Goal: Check status: Check status

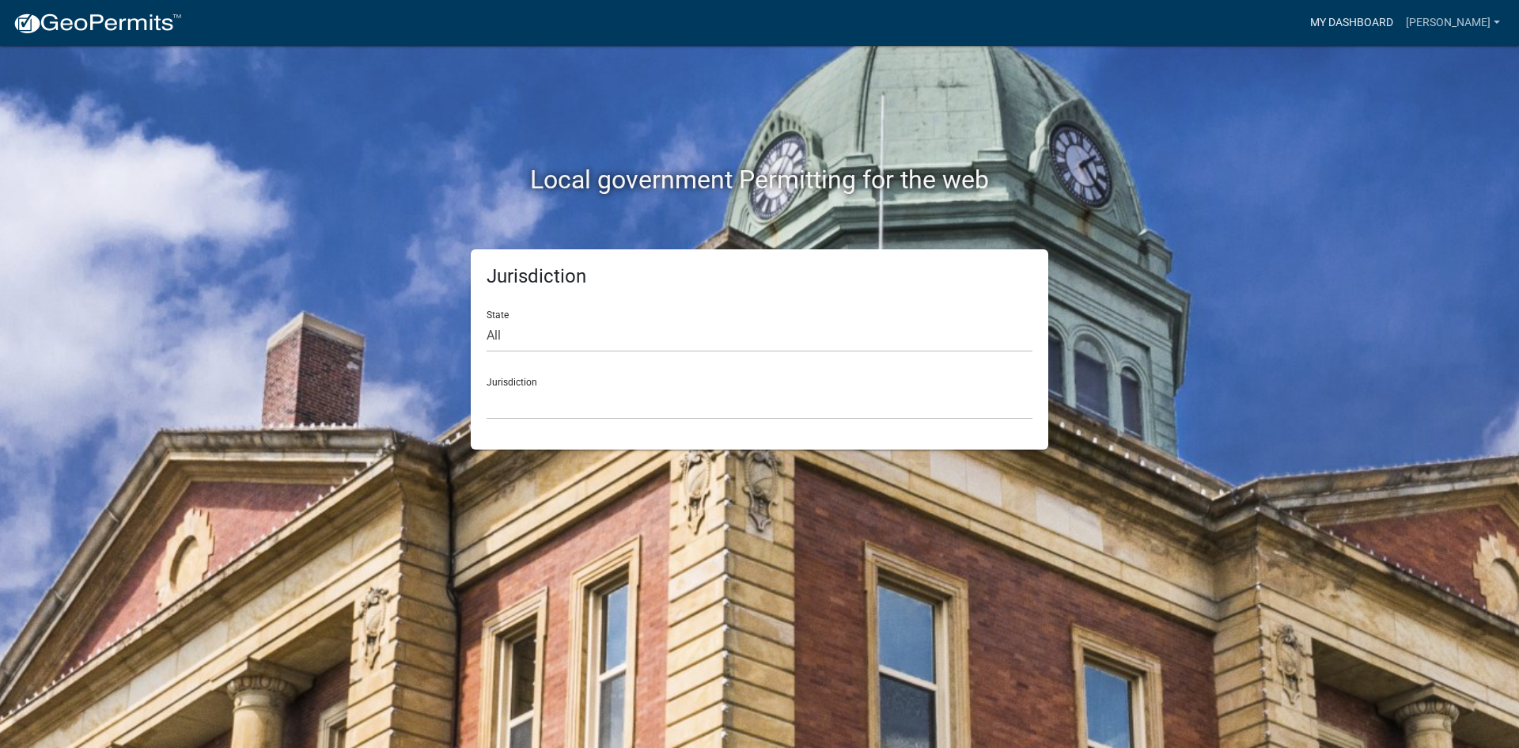
click at [1400, 19] on link "My Dashboard" at bounding box center [1352, 23] width 96 height 30
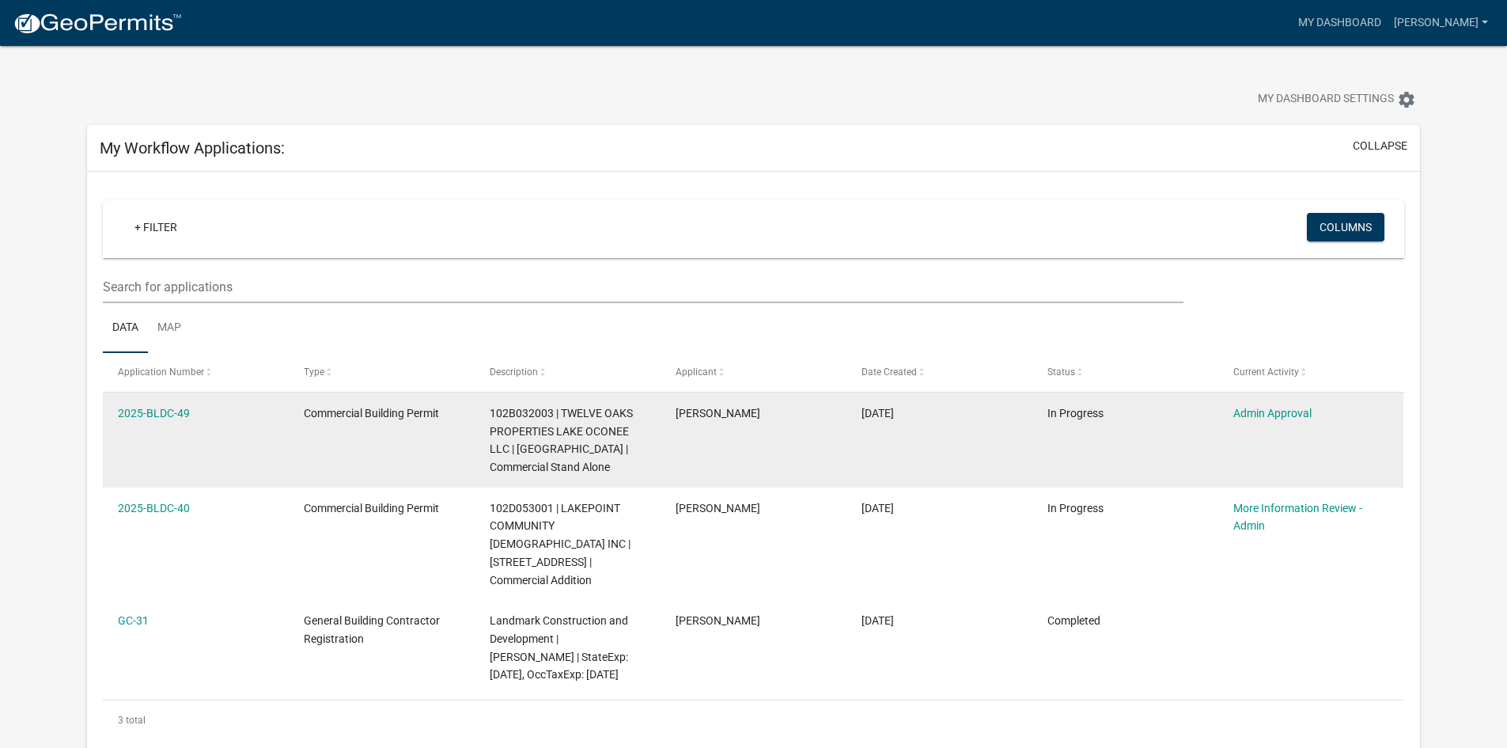
click at [601, 445] on span "102B032003 | TWELVE OAKS PROPERTIES LAKE OCONEE LLC | [GEOGRAPHIC_DATA] | Comme…" at bounding box center [561, 440] width 143 height 66
click at [400, 417] on span "Commercial Building Permit" at bounding box center [371, 413] width 135 height 13
click at [281, 418] on datatable-body-cell "2025-BLDC-49" at bounding box center [196, 440] width 186 height 95
click at [150, 412] on link "2025-BLDC-49" at bounding box center [154, 413] width 72 height 13
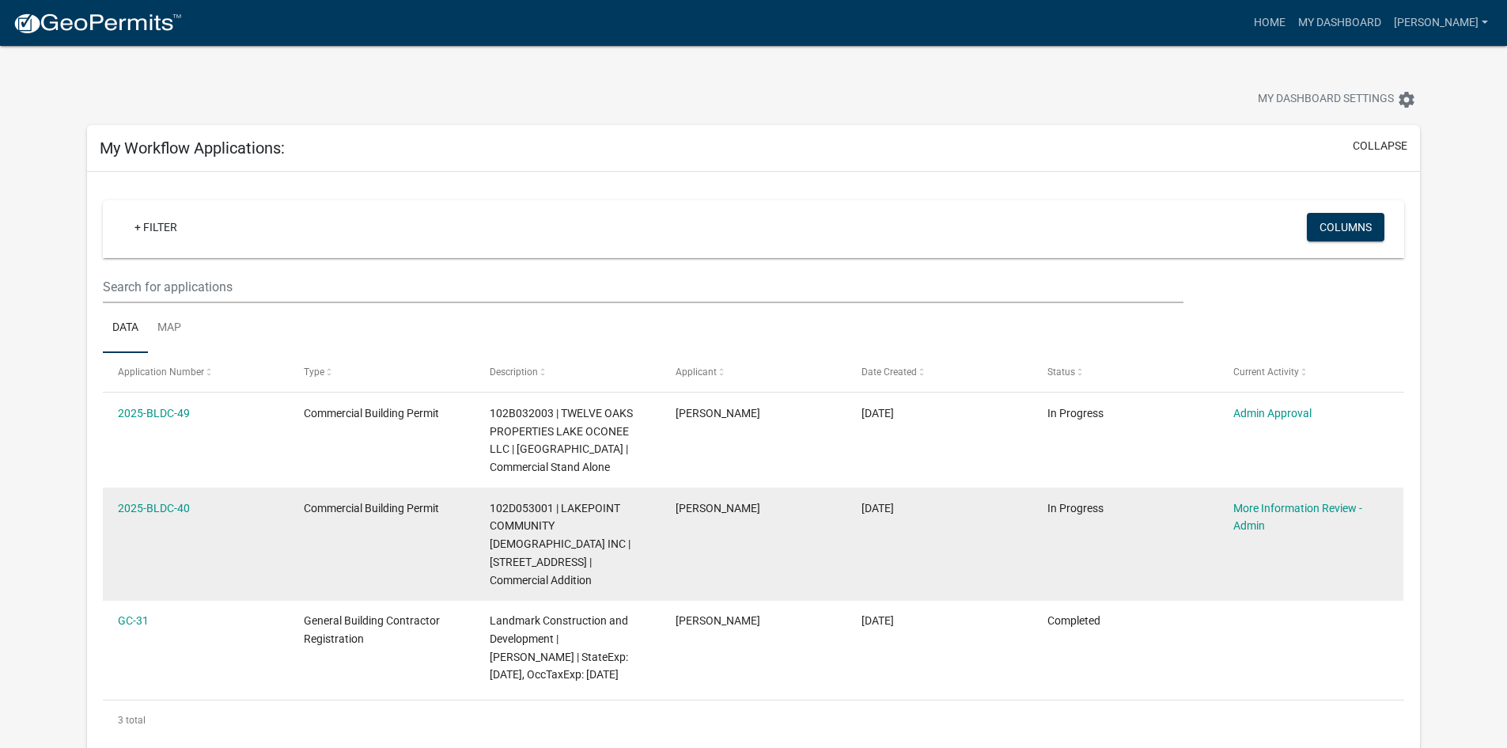
drag, startPoint x: 863, startPoint y: 506, endPoint x: 919, endPoint y: 508, distance: 56.2
click at [894, 508] on span "[DATE]" at bounding box center [878, 508] width 32 height 13
